Goal: Transaction & Acquisition: Purchase product/service

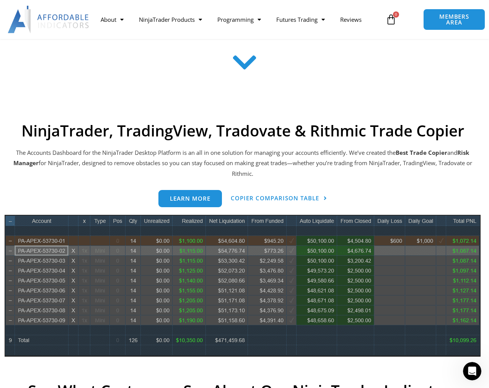
scroll to position [253, 0]
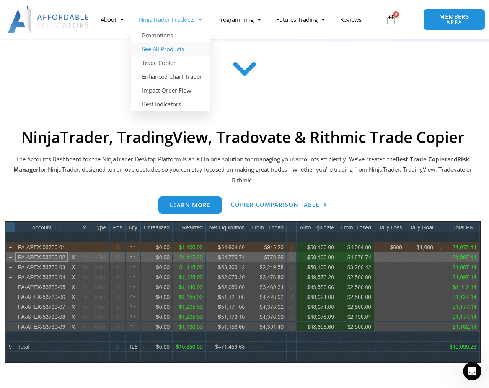
click at [157, 49] on link "See All Products" at bounding box center [170, 49] width 78 height 14
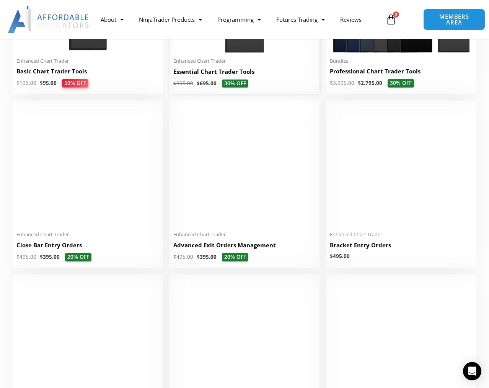
scroll to position [456, 0]
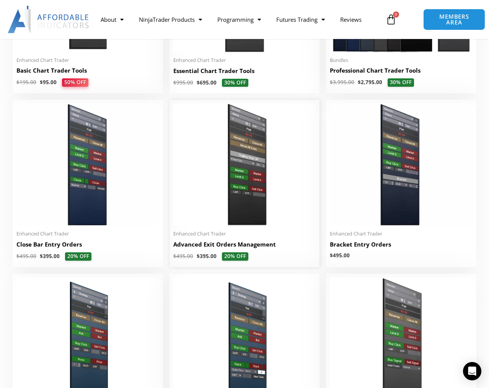
click at [246, 234] on span "Enhanced Chart Trader" at bounding box center [244, 234] width 143 height 7
click at [243, 218] on img at bounding box center [244, 165] width 143 height 123
